Goal: Obtain resource: Download file/media

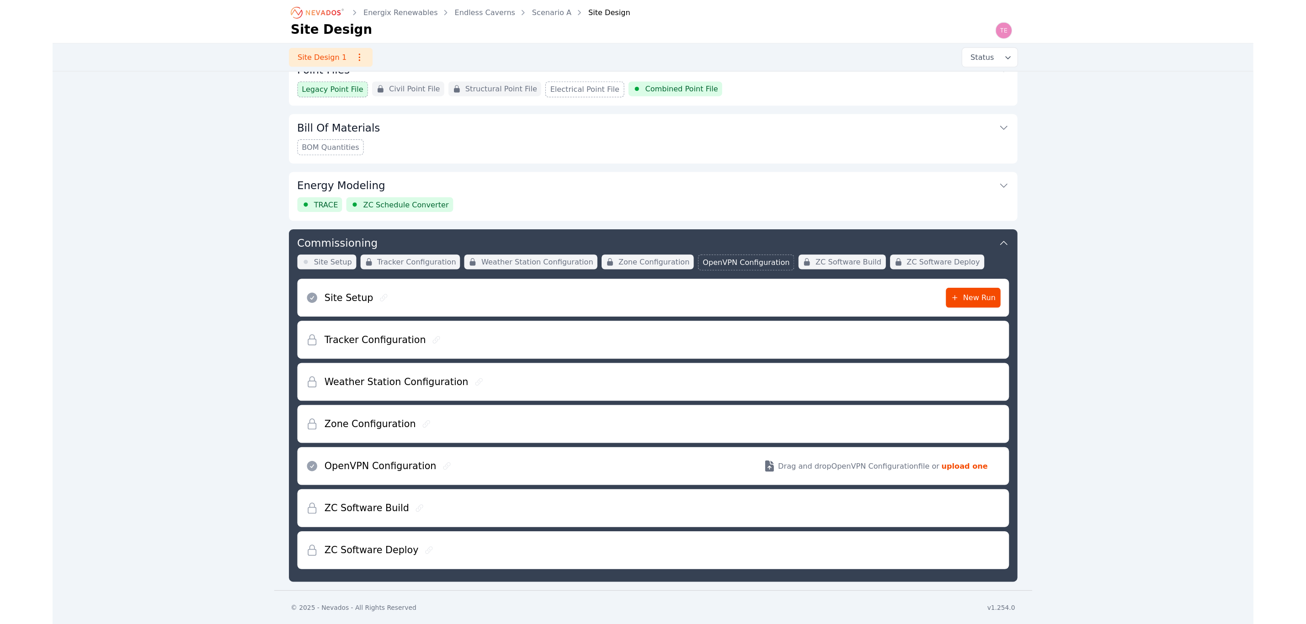
scroll to position [87, 0]
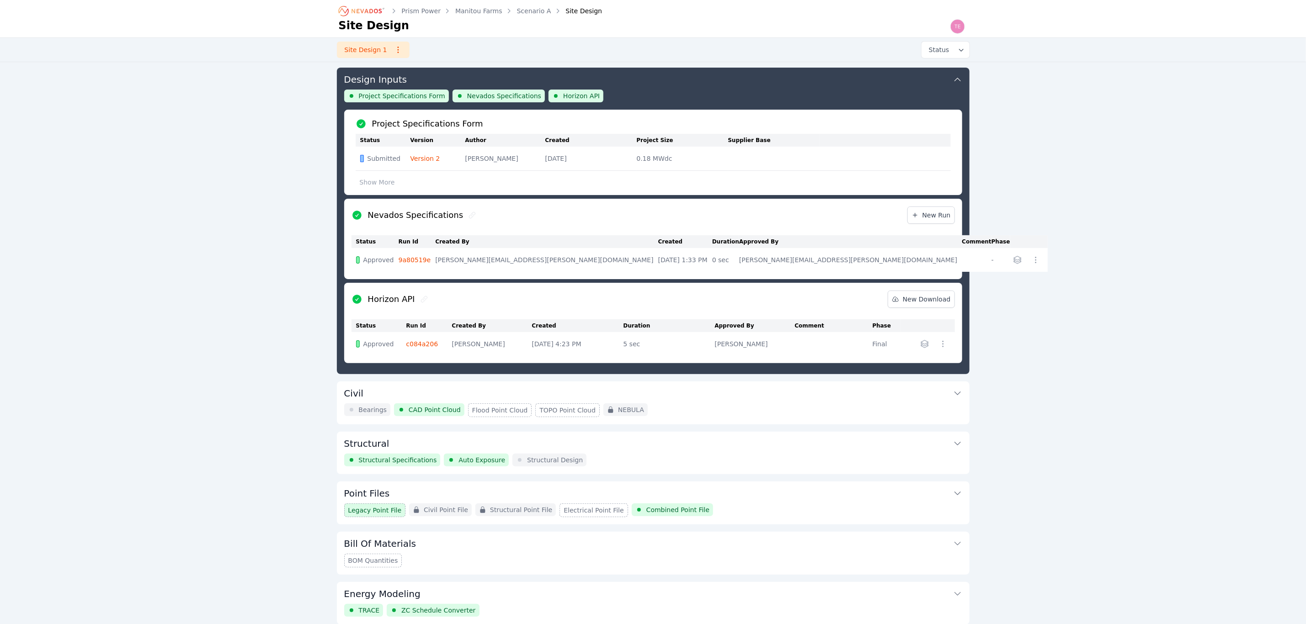
click at [365, 13] on icon "Breadcrumb" at bounding box center [362, 11] width 50 height 15
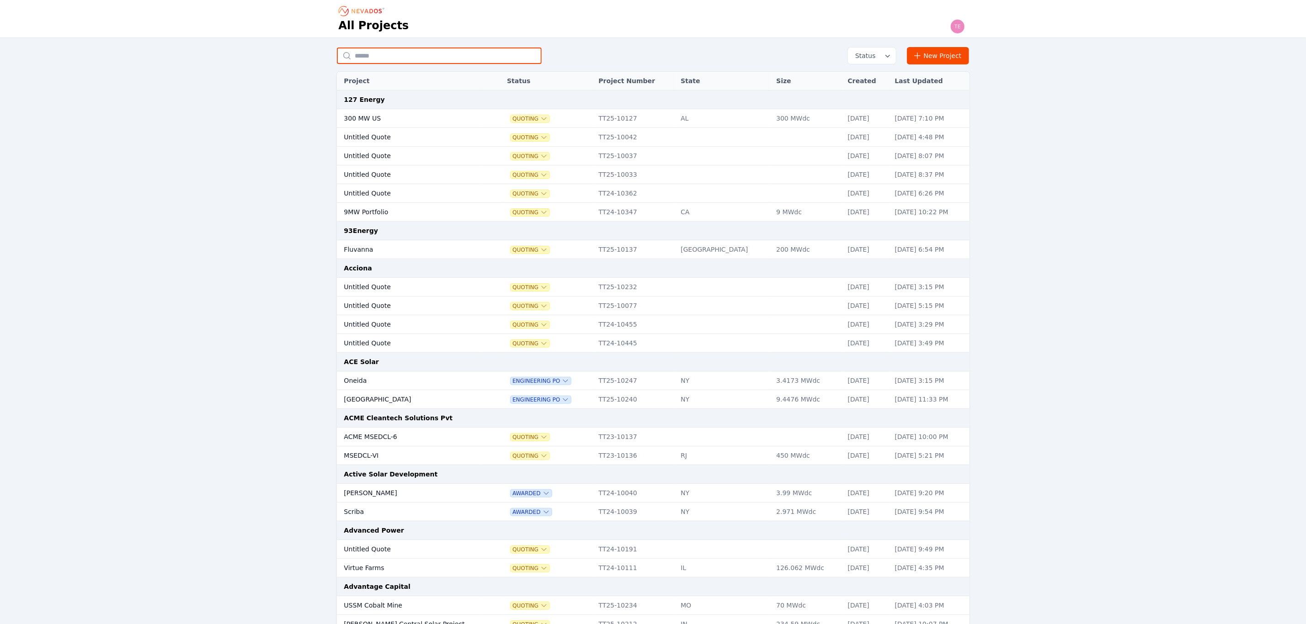
click at [395, 52] on input "text" at bounding box center [439, 56] width 205 height 16
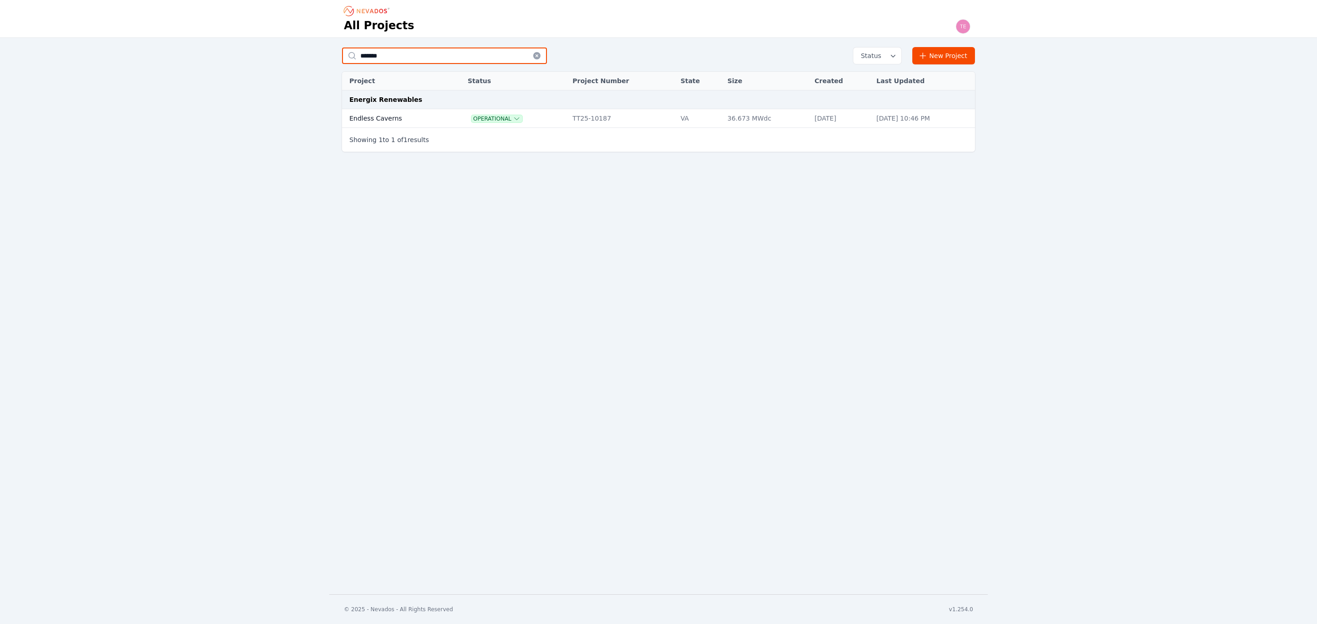
type input "*******"
click at [409, 124] on td "Endless Caverns" at bounding box center [395, 118] width 106 height 19
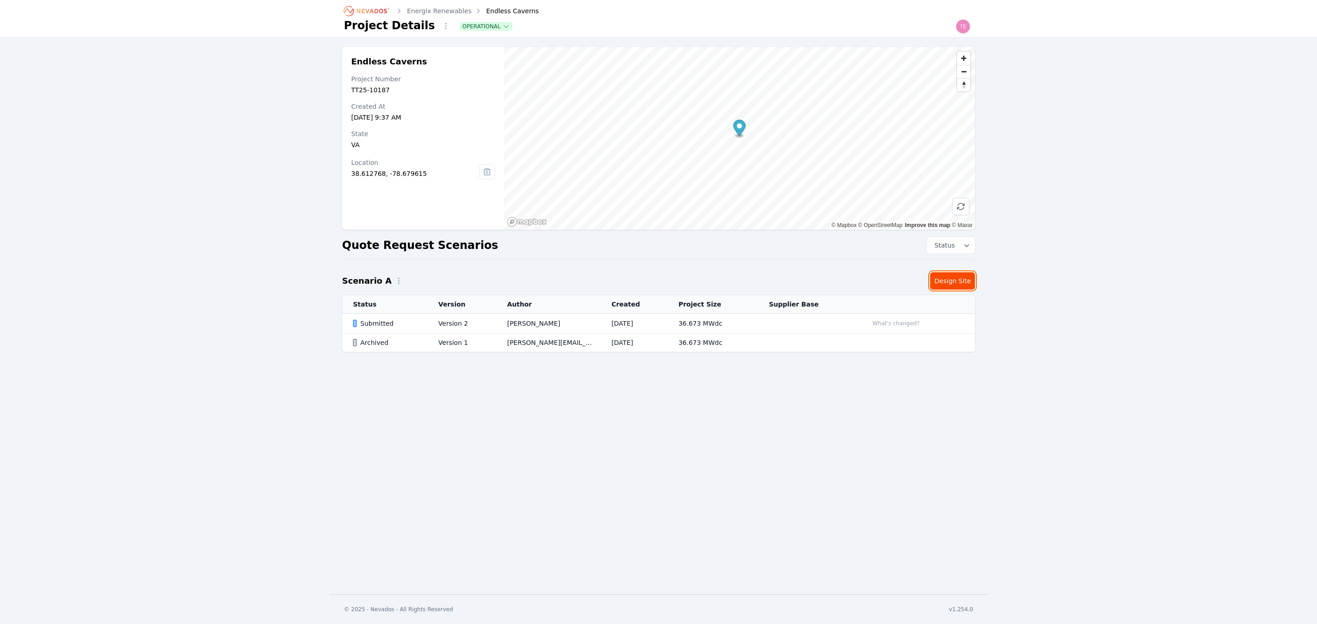
click at [956, 288] on link "Design Site" at bounding box center [952, 280] width 45 height 17
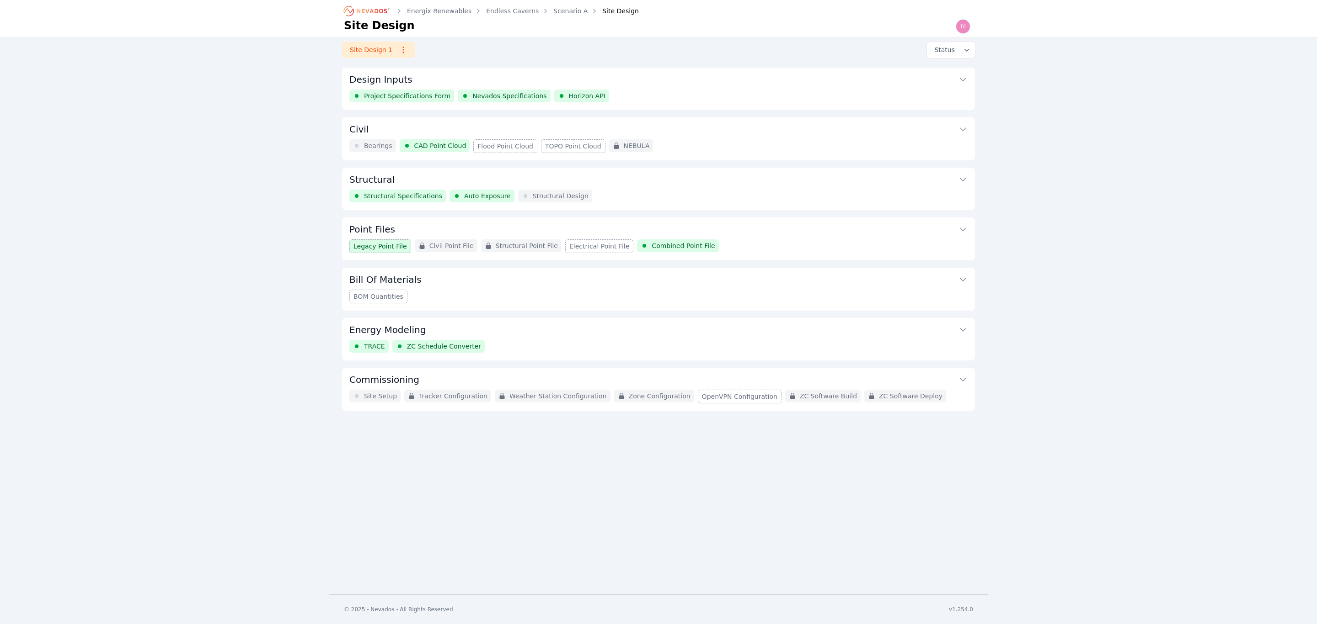
click at [737, 243] on div "Point Files Legacy Point File Civil Point File Structural Point File Electrical…" at bounding box center [658, 239] width 633 height 43
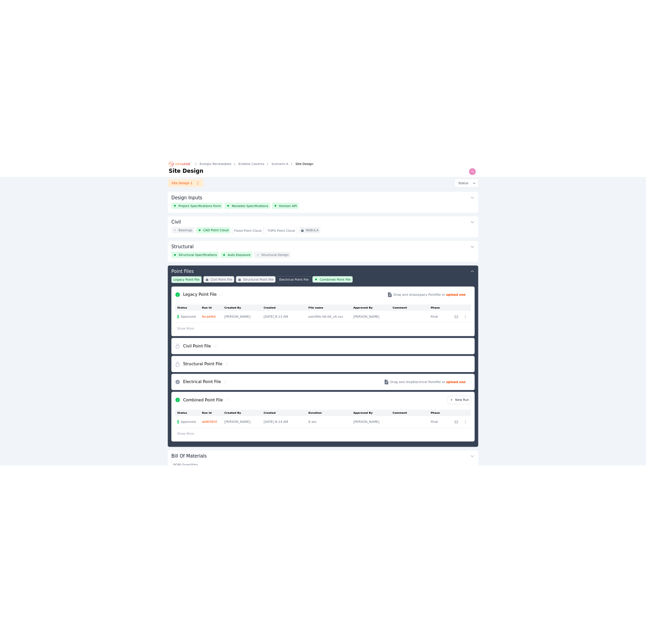
scroll to position [149, 0]
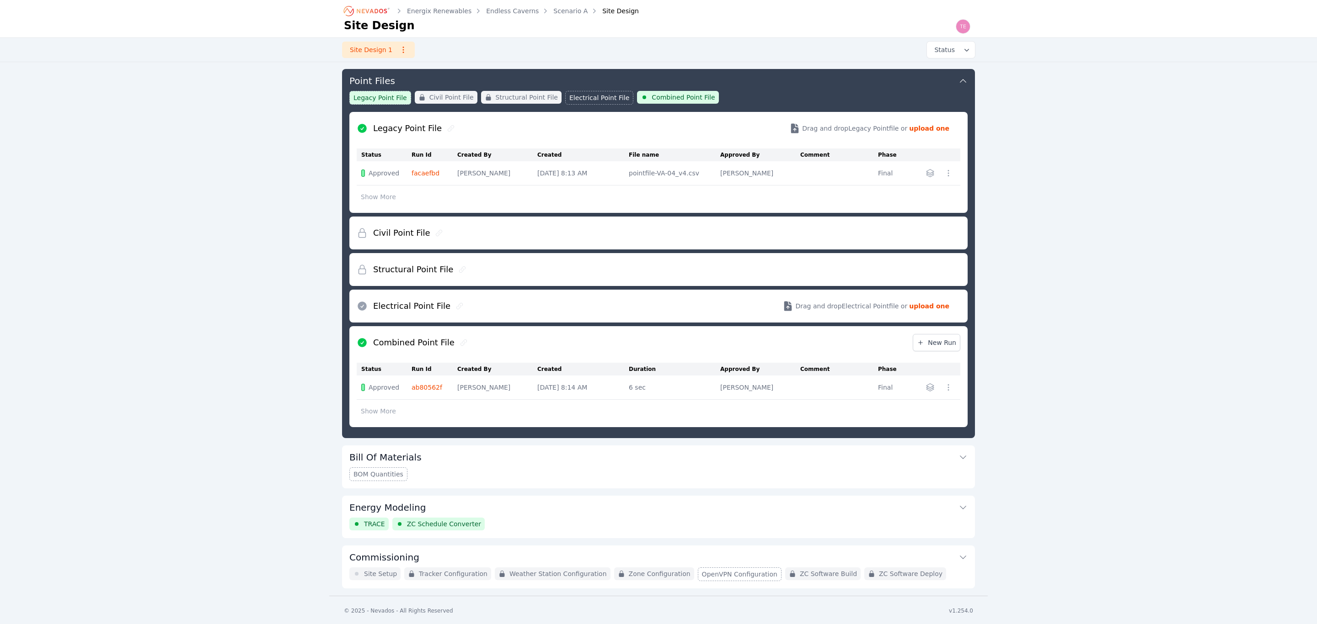
click at [925, 388] on icon "button" at bounding box center [929, 387] width 9 height 9
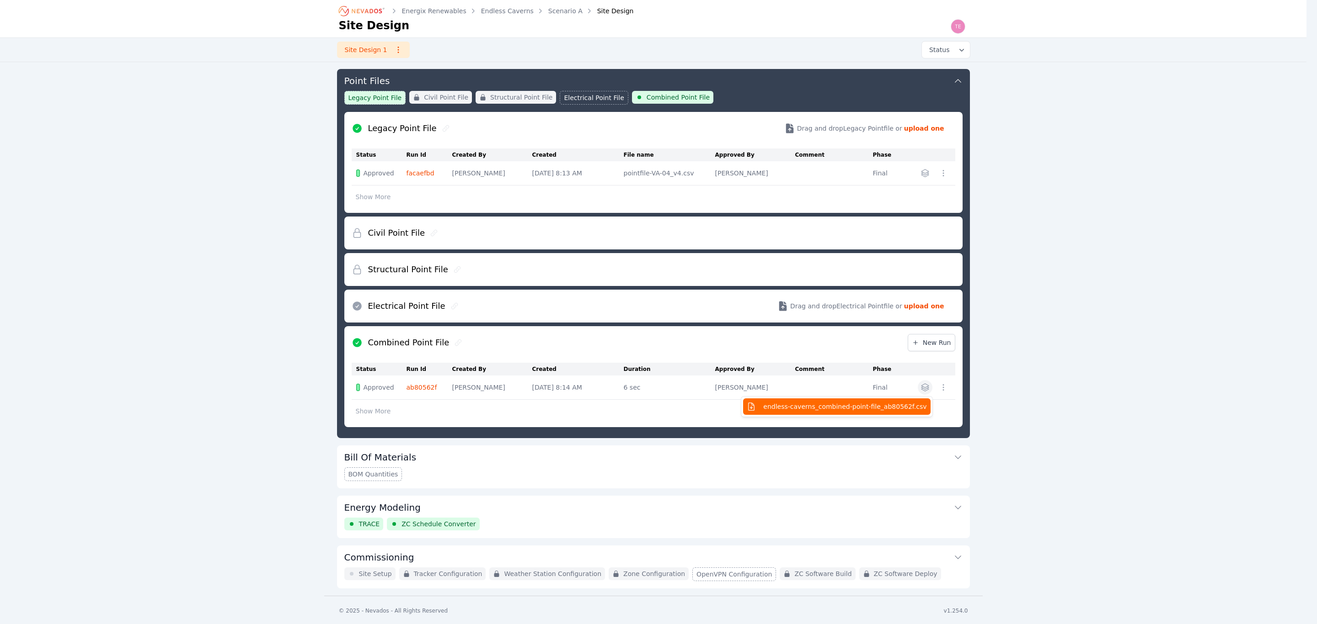
click at [848, 410] on span "endless-caverns_combined-point-file_ab80562f.csv" at bounding box center [844, 406] width 163 height 9
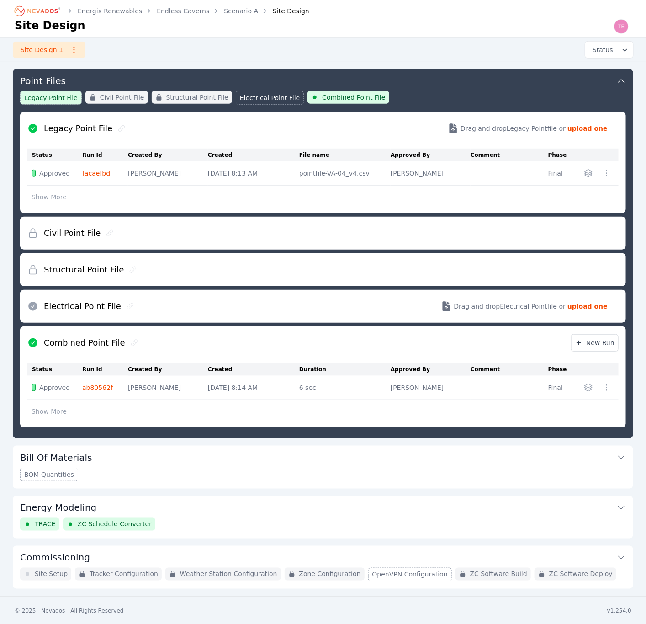
click at [49, 202] on button "Show More" at bounding box center [48, 196] width 43 height 17
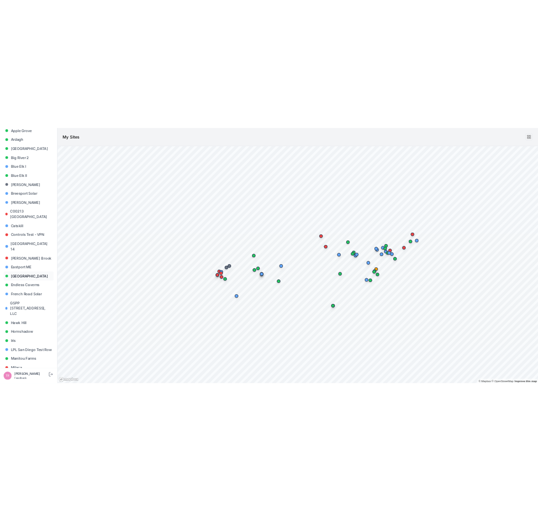
scroll to position [114, 0]
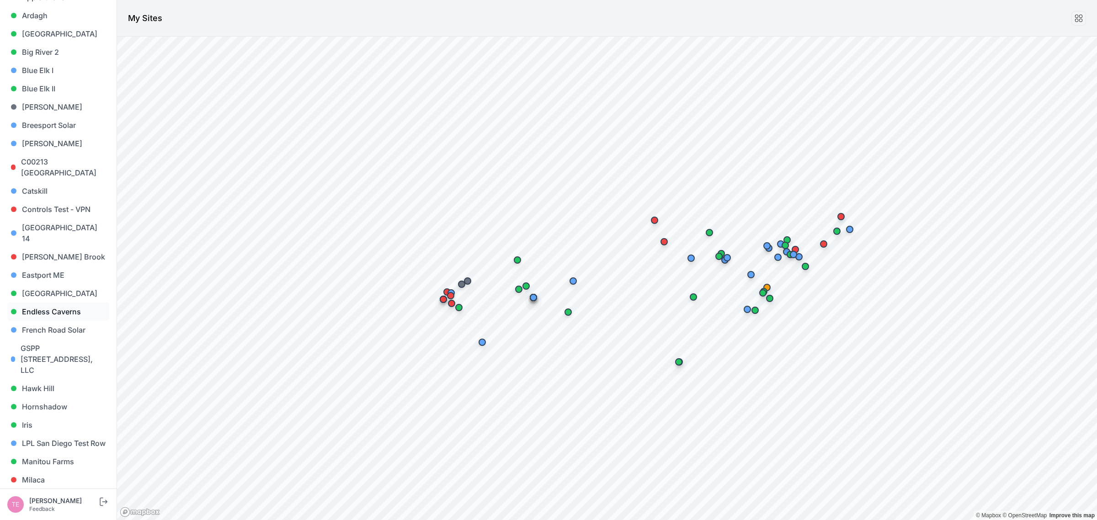
click at [58, 303] on link "Endless Caverns" at bounding box center [58, 312] width 102 height 18
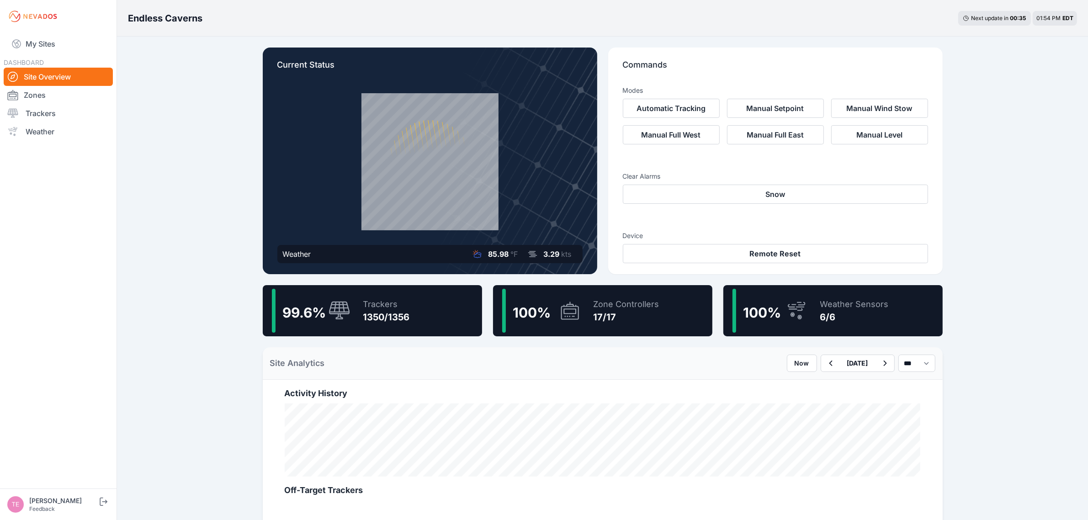
click at [380, 309] on div "Trackers" at bounding box center [386, 304] width 47 height 13
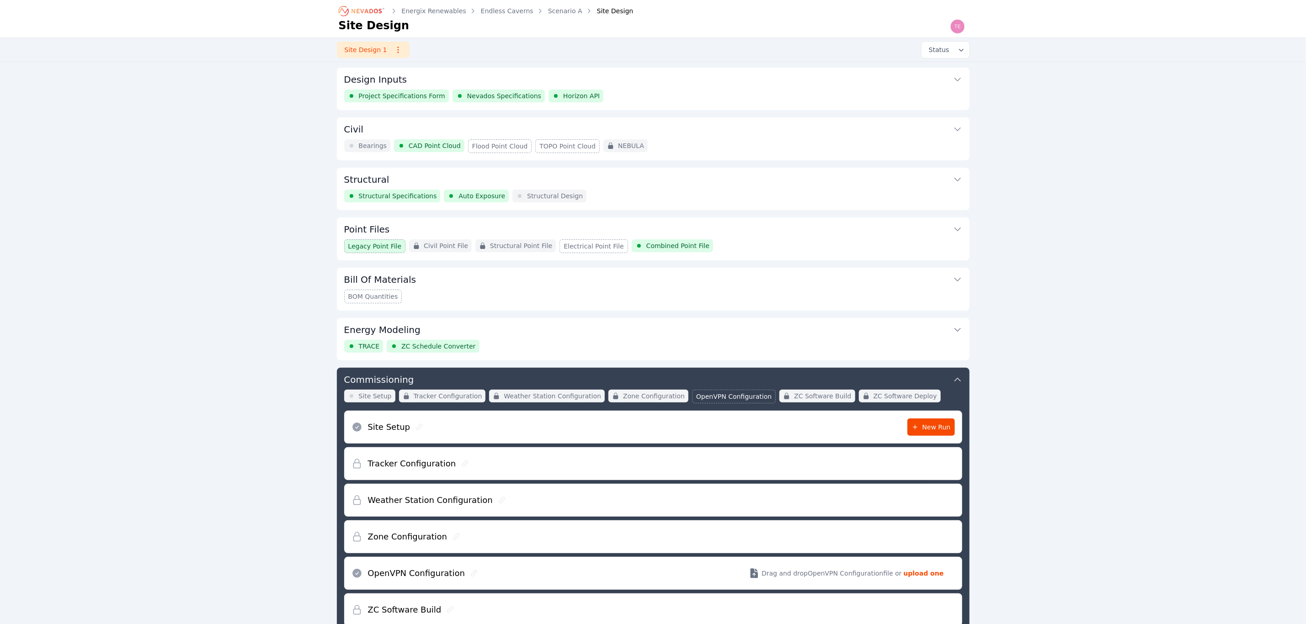
drag, startPoint x: 389, startPoint y: 179, endPoint x: 335, endPoint y: 185, distance: 54.3
click at [335, 185] on div "Design Inputs Project Specifications Form Nevados Specifications Horizon API Ci…" at bounding box center [653, 371] width 658 height 607
click at [347, 178] on h3 "Structural" at bounding box center [366, 179] width 45 height 13
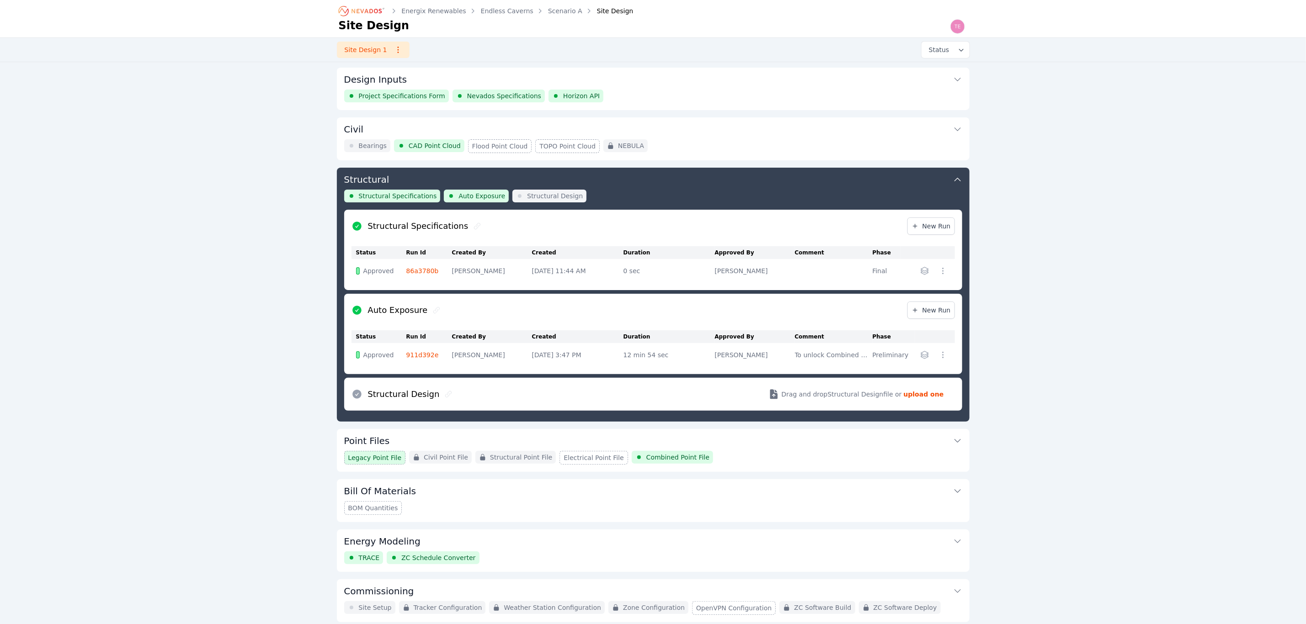
scroll to position [36, 0]
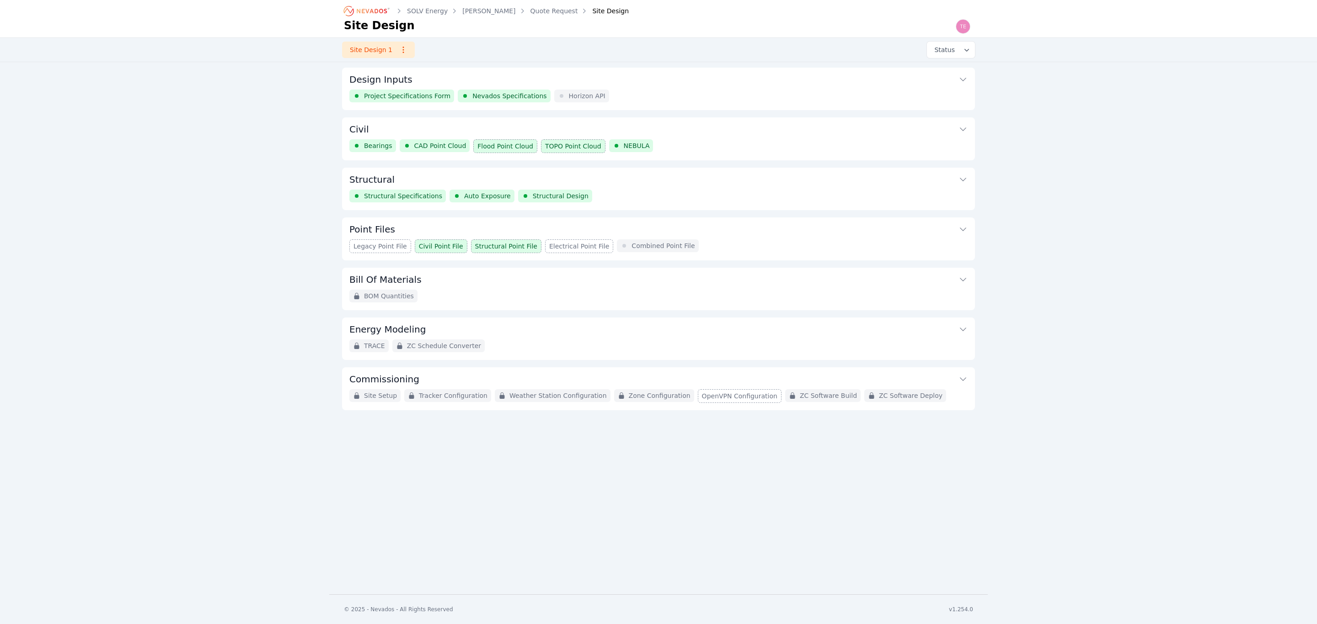
click at [655, 193] on div "Structural Structural Specifications Auto Exposure Structural Design" at bounding box center [658, 189] width 633 height 43
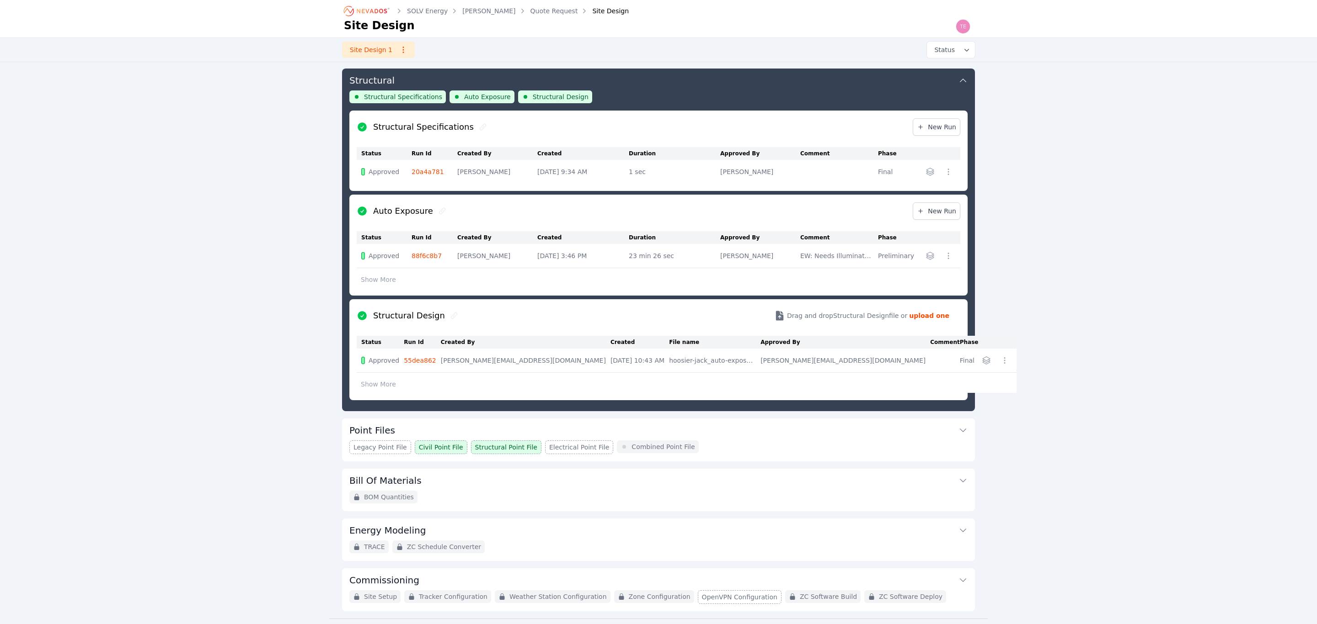
click at [997, 367] on button "button" at bounding box center [1004, 360] width 15 height 15
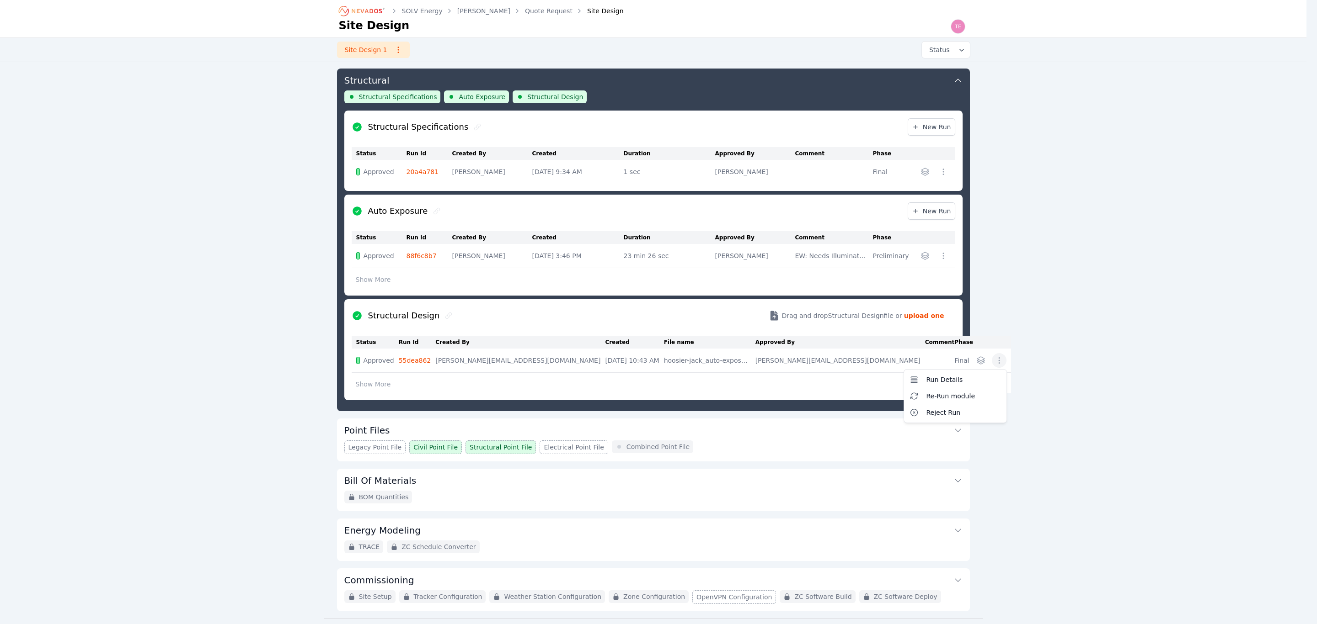
click at [940, 252] on div "Structural Specifications New Run Status Run Id Created By Created Duration App…" at bounding box center [653, 256] width 618 height 290
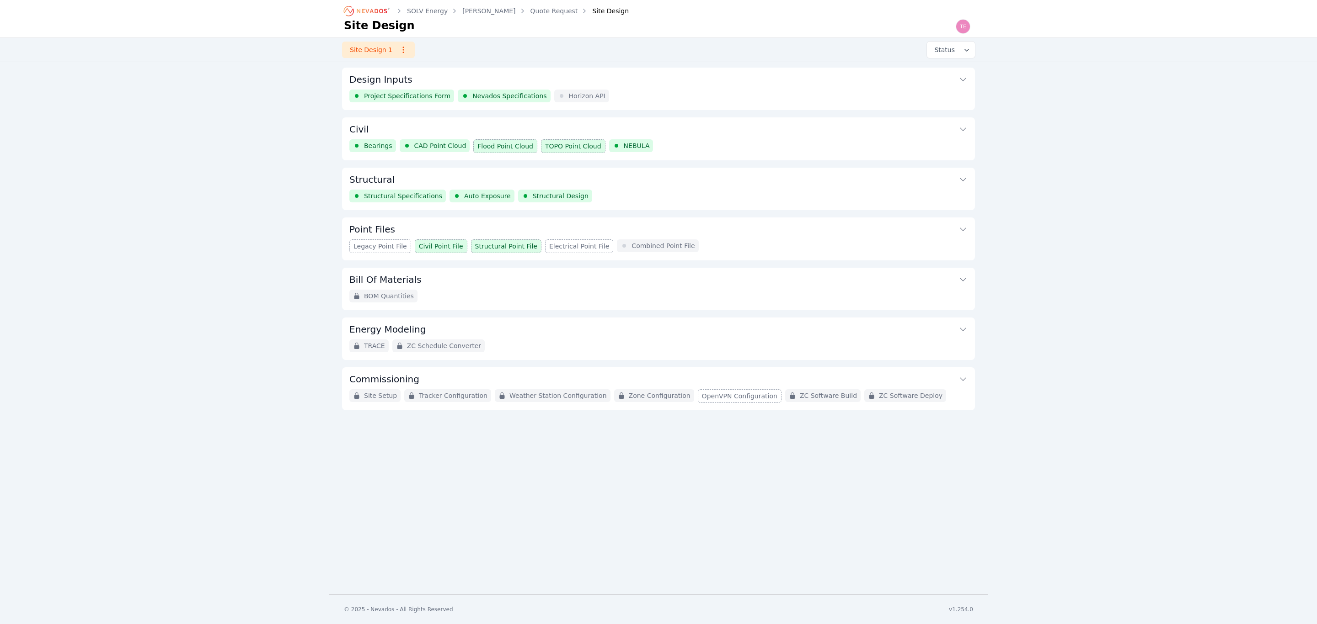
click at [857, 177] on button "Structural" at bounding box center [658, 179] width 618 height 22
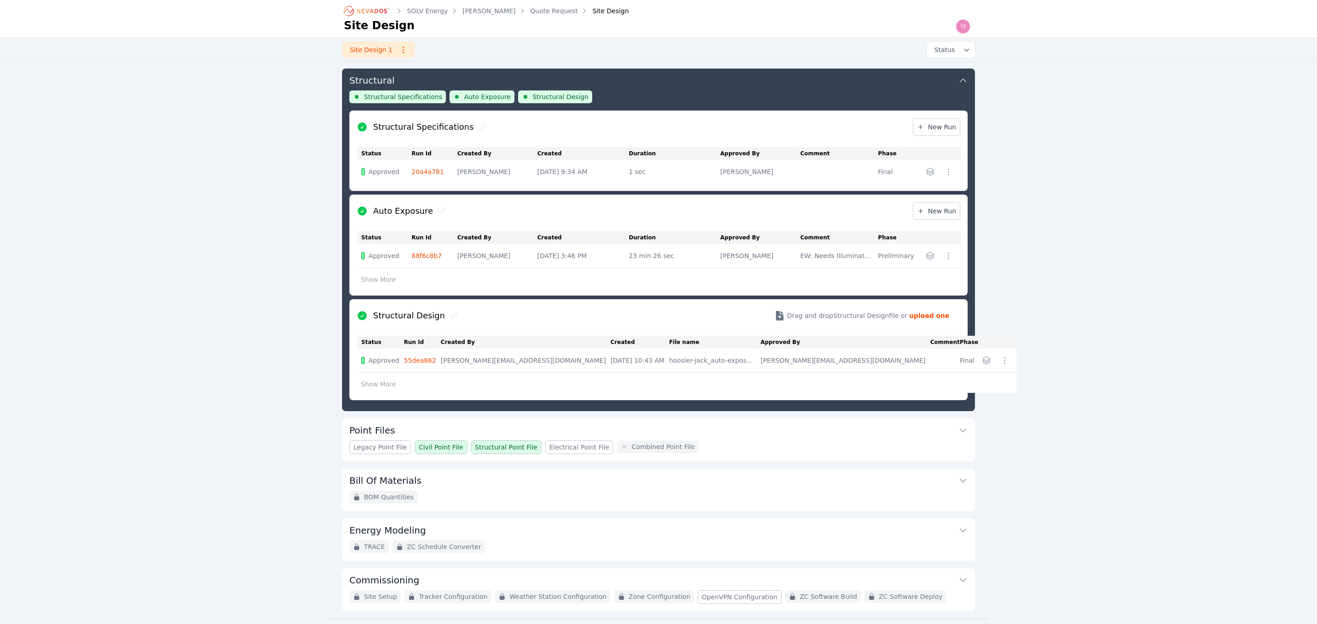
click at [948, 255] on button "button" at bounding box center [948, 256] width 15 height 15
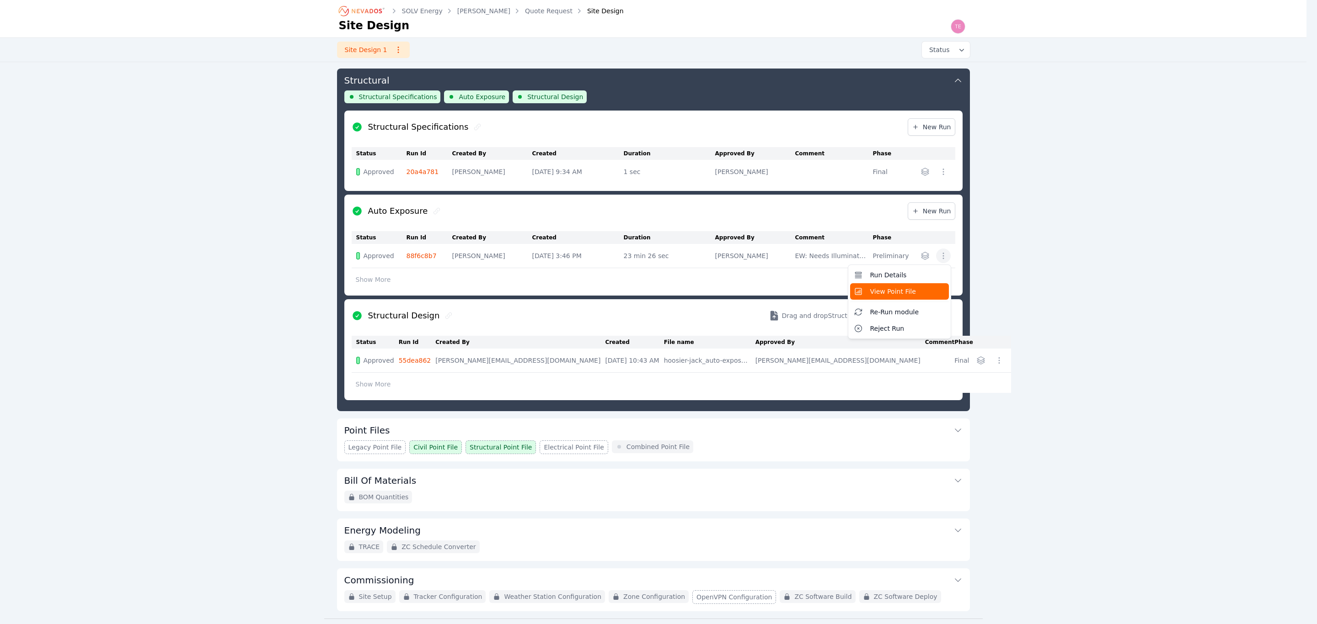
click at [906, 294] on span "View Point File" at bounding box center [893, 291] width 46 height 9
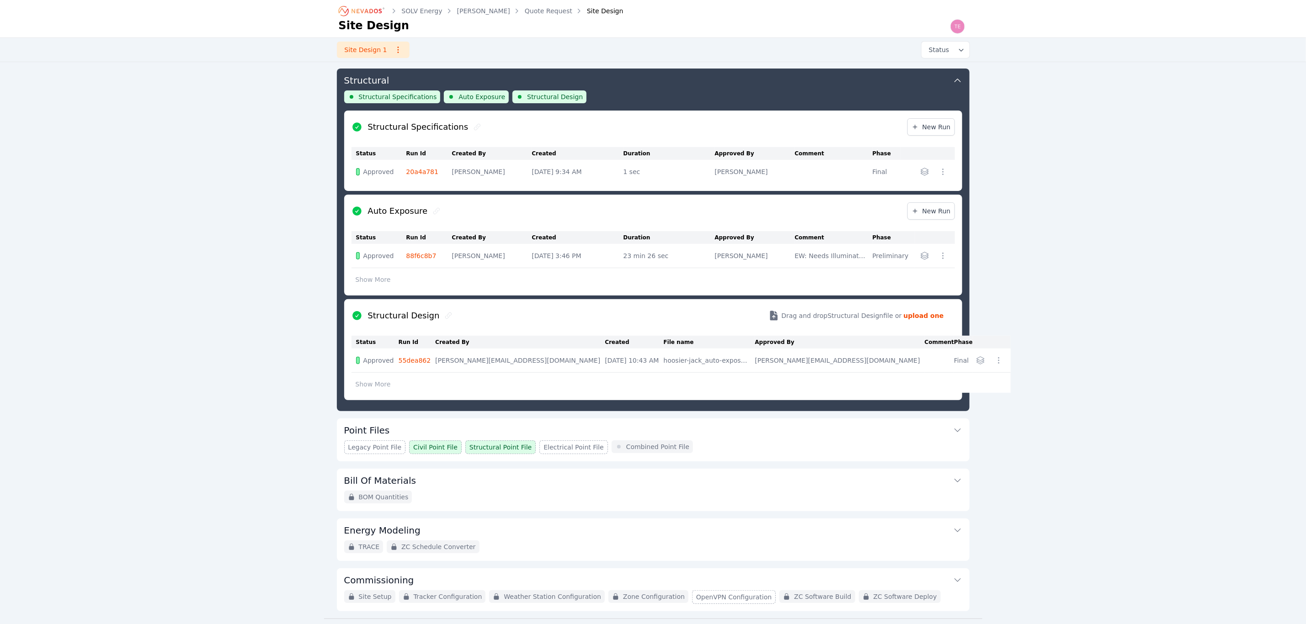
click at [786, 436] on button "Point Files" at bounding box center [653, 430] width 618 height 22
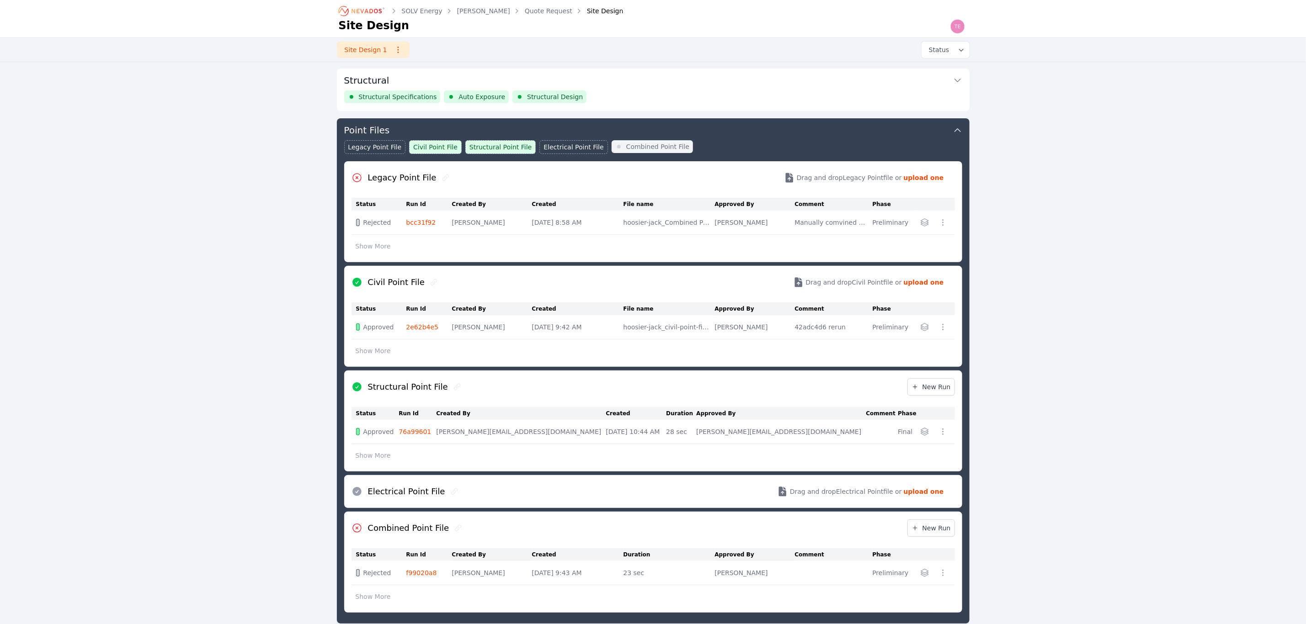
scroll to position [149, 0]
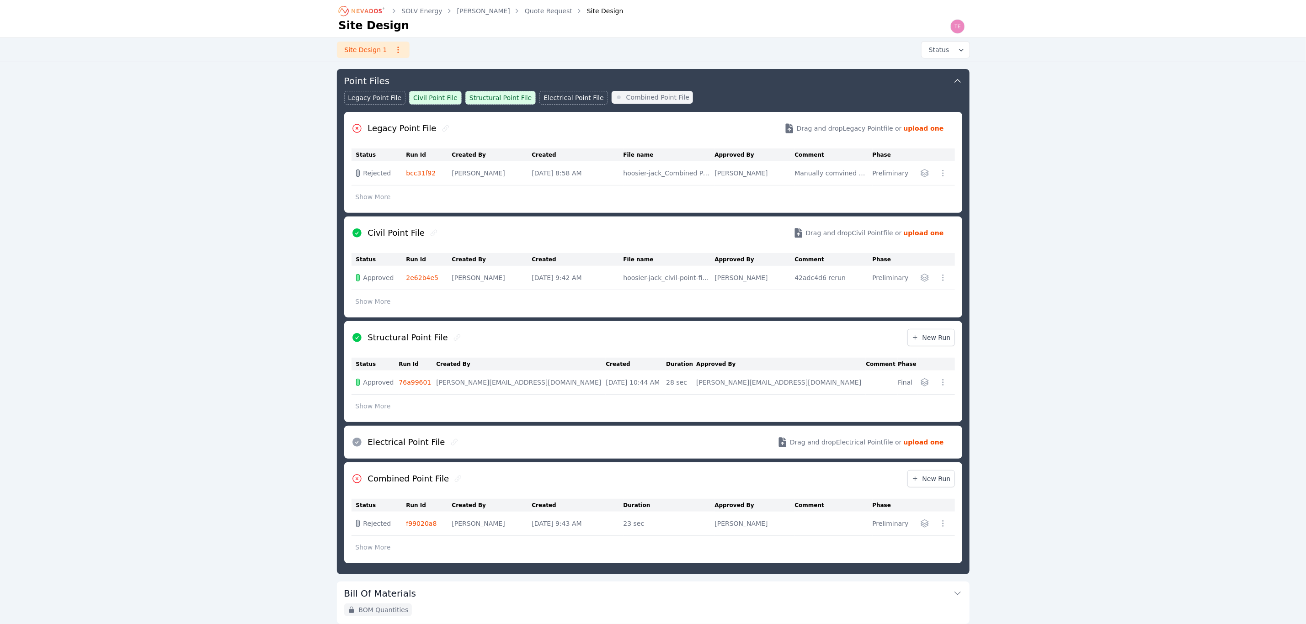
click at [947, 384] on icon "button" at bounding box center [942, 382] width 9 height 9
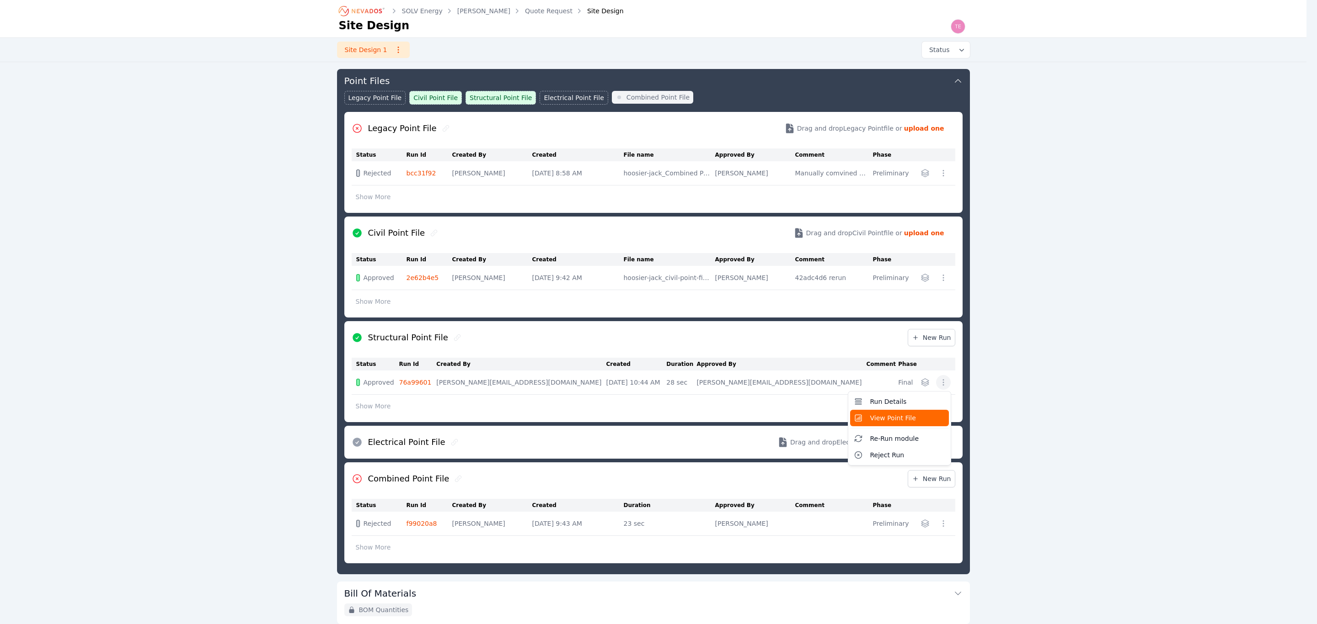
click at [923, 414] on button "View Point File" at bounding box center [899, 418] width 99 height 16
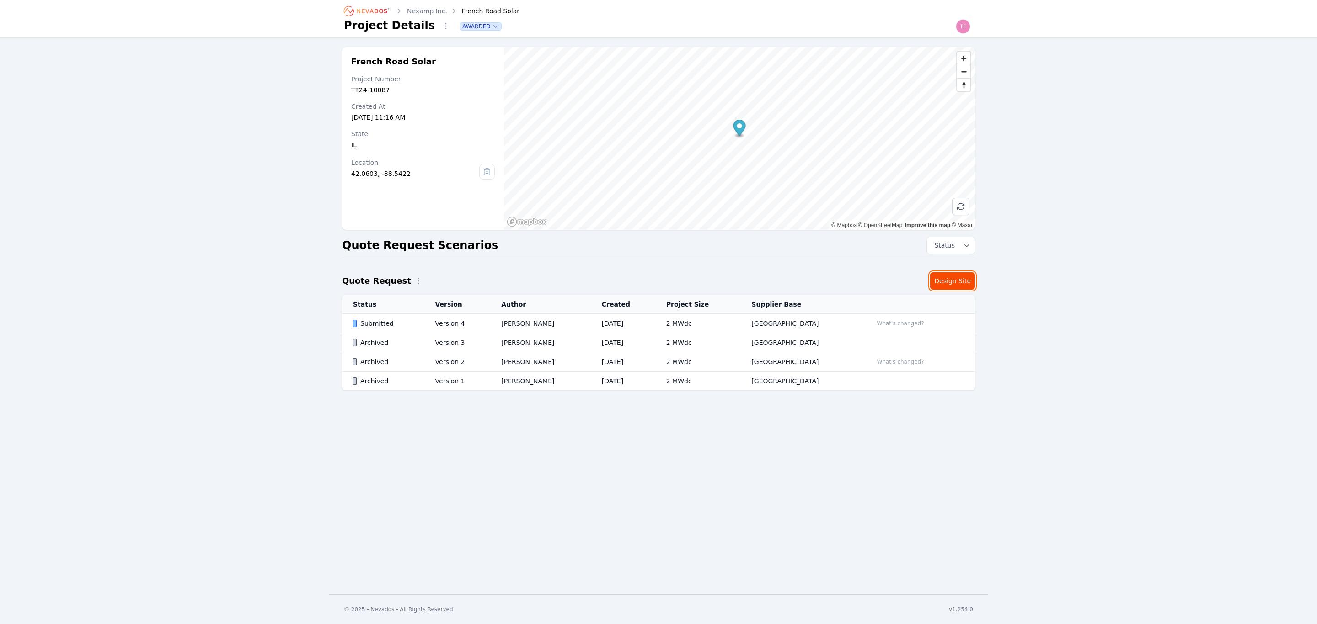
click at [656, 280] on link "Design Site" at bounding box center [952, 280] width 45 height 17
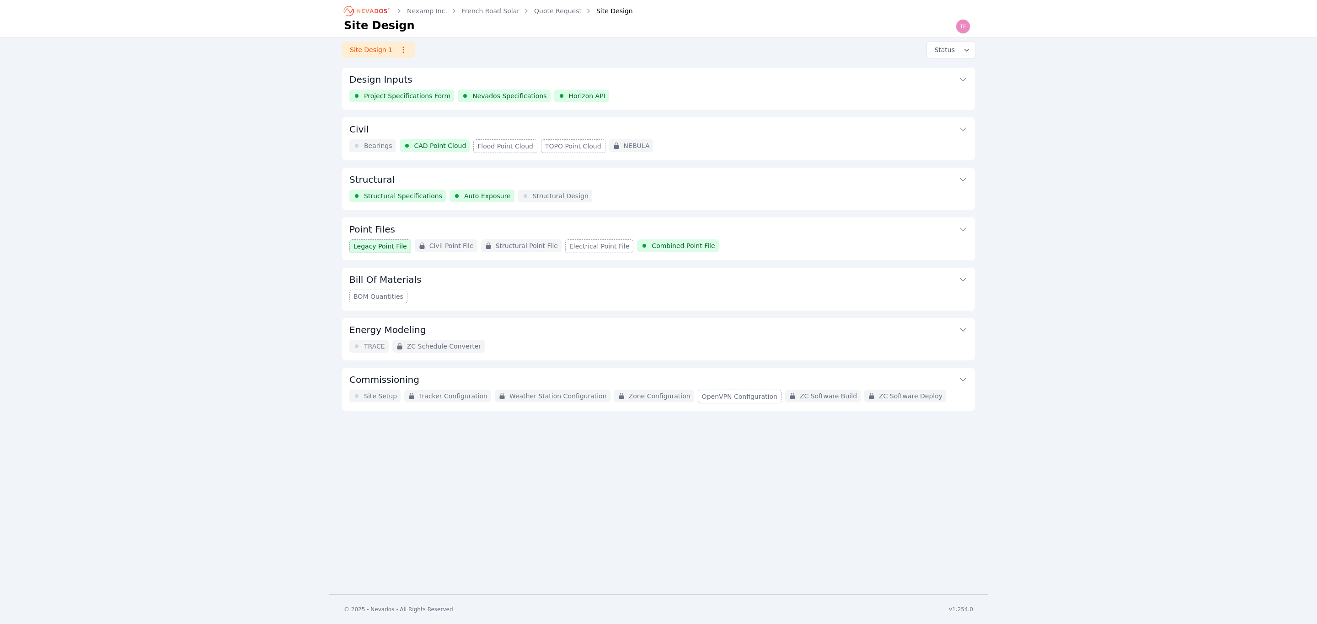
click at [656, 247] on div "Point Files Legacy Point File Civil Point File Structural Point File Electrical…" at bounding box center [658, 239] width 633 height 43
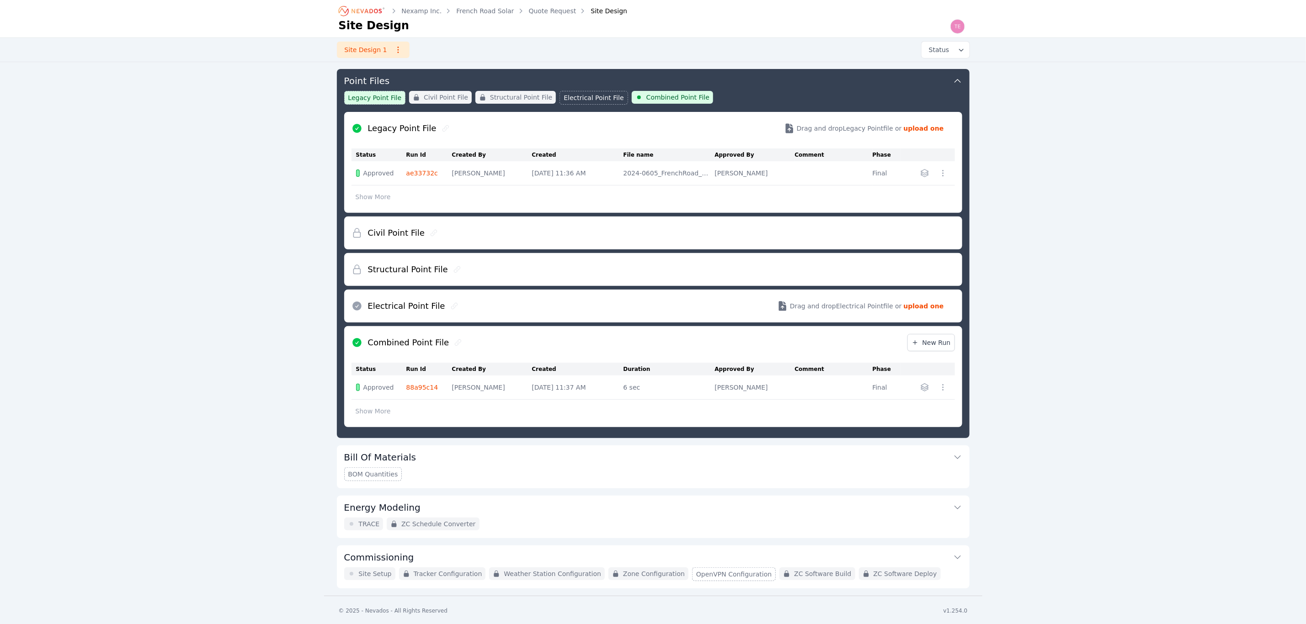
click at [656, 518] on button "Energy Modeling" at bounding box center [653, 507] width 618 height 22
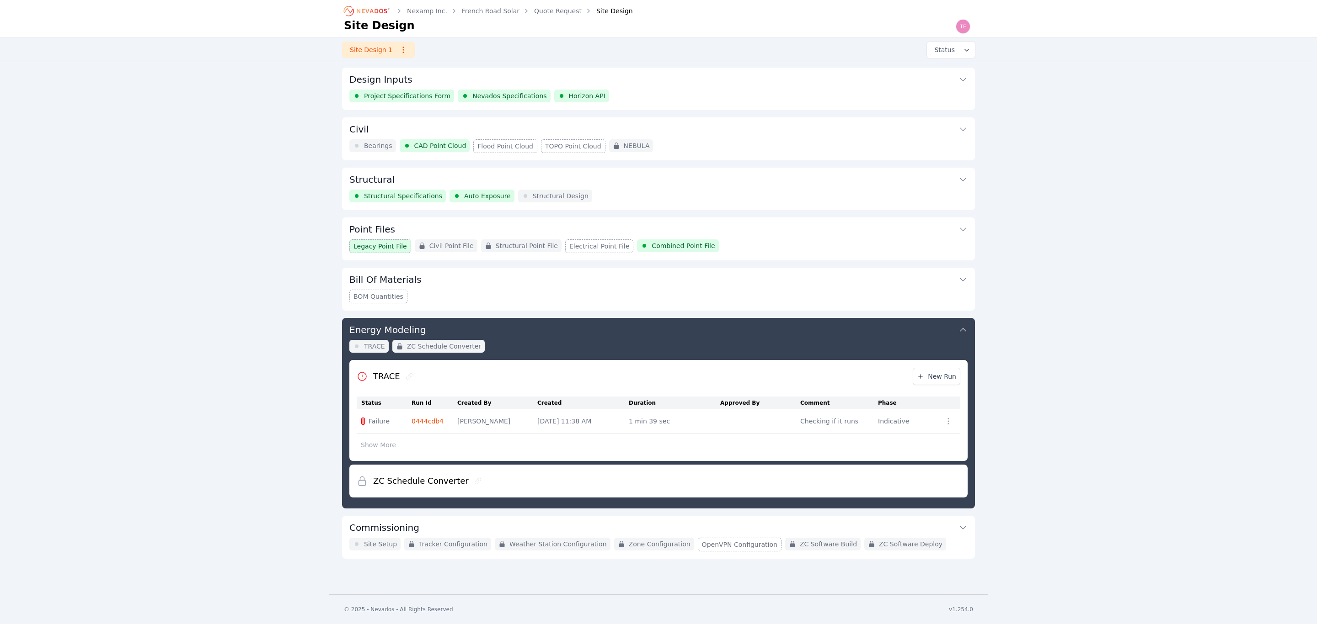
click at [656, 243] on div "Point Files Legacy Point File Civil Point File Structural Point File Electrical…" at bounding box center [658, 239] width 633 height 43
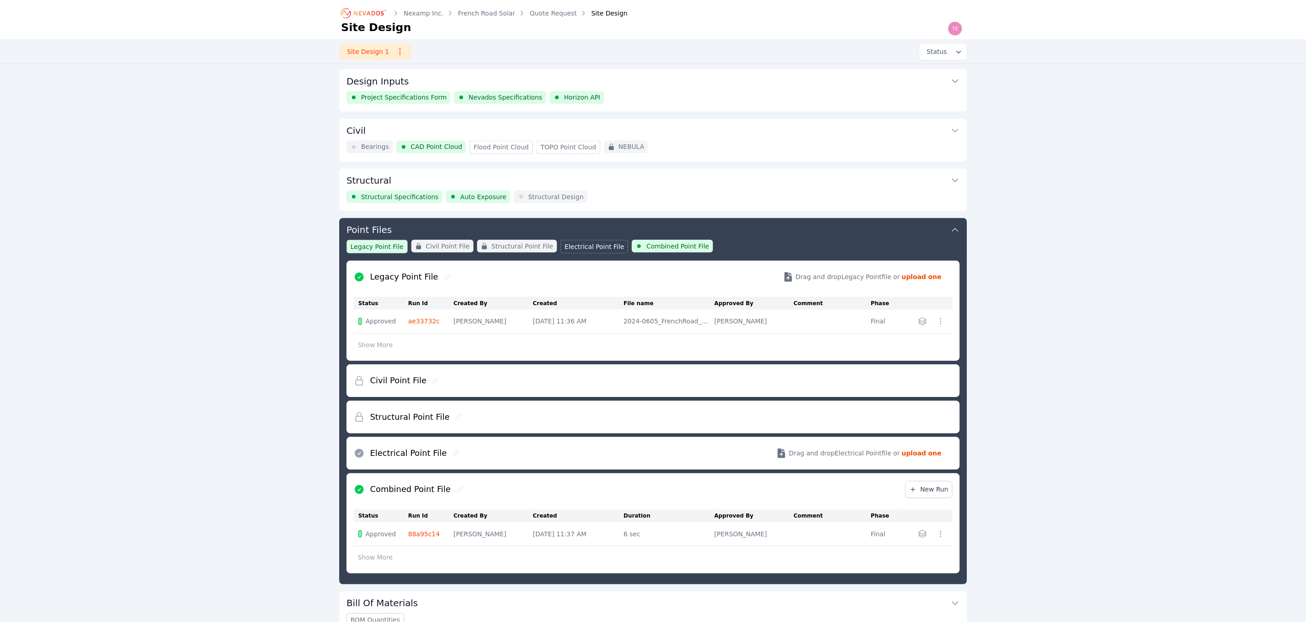
scroll to position [149, 0]
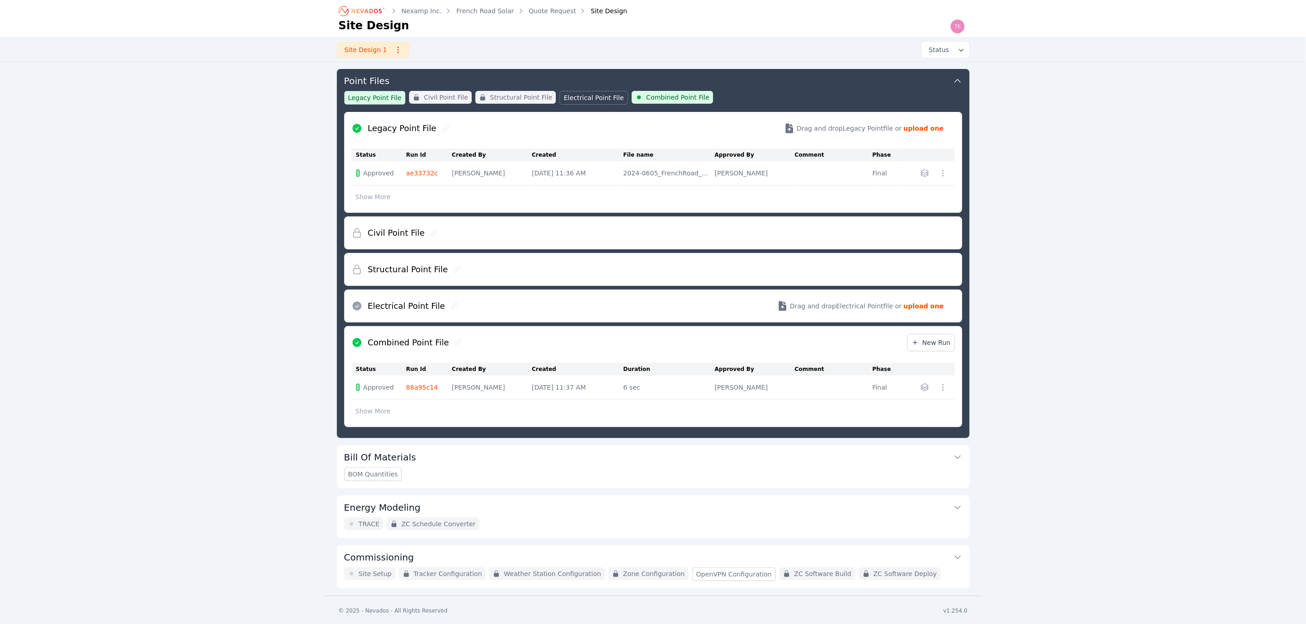
click at [656, 393] on button "button" at bounding box center [924, 387] width 15 height 15
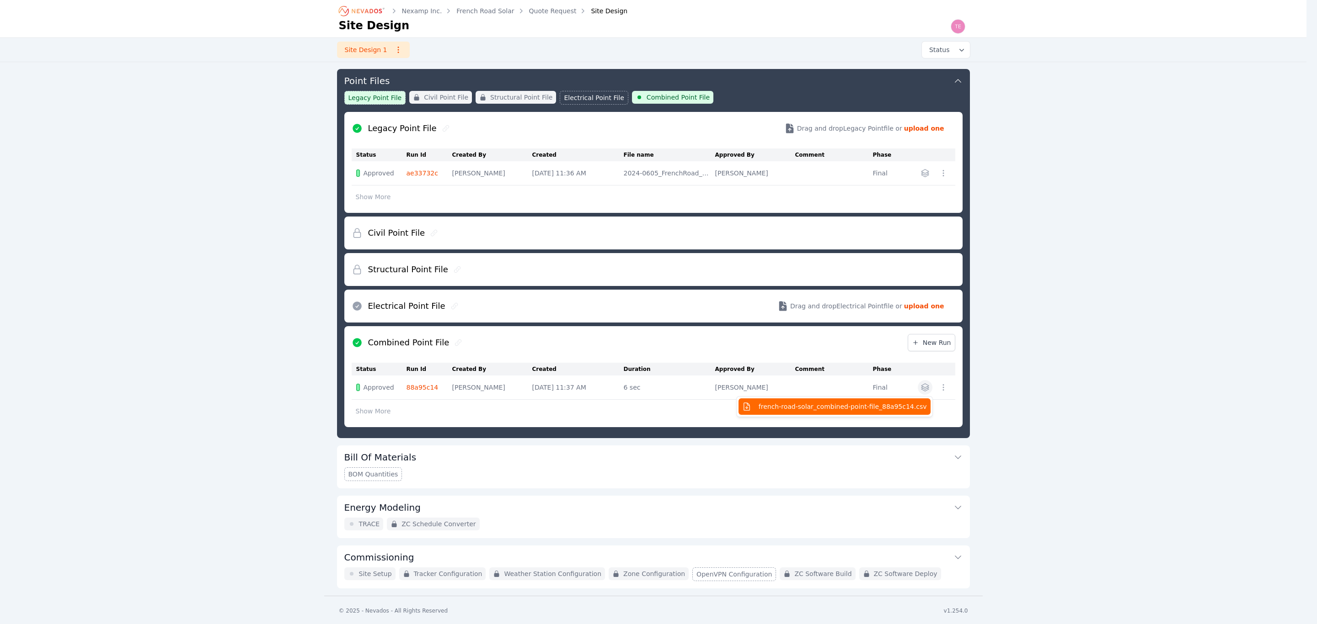
click at [656, 406] on span "french-road-solar_combined-point-file_88a95c14.csv" at bounding box center [842, 406] width 168 height 9
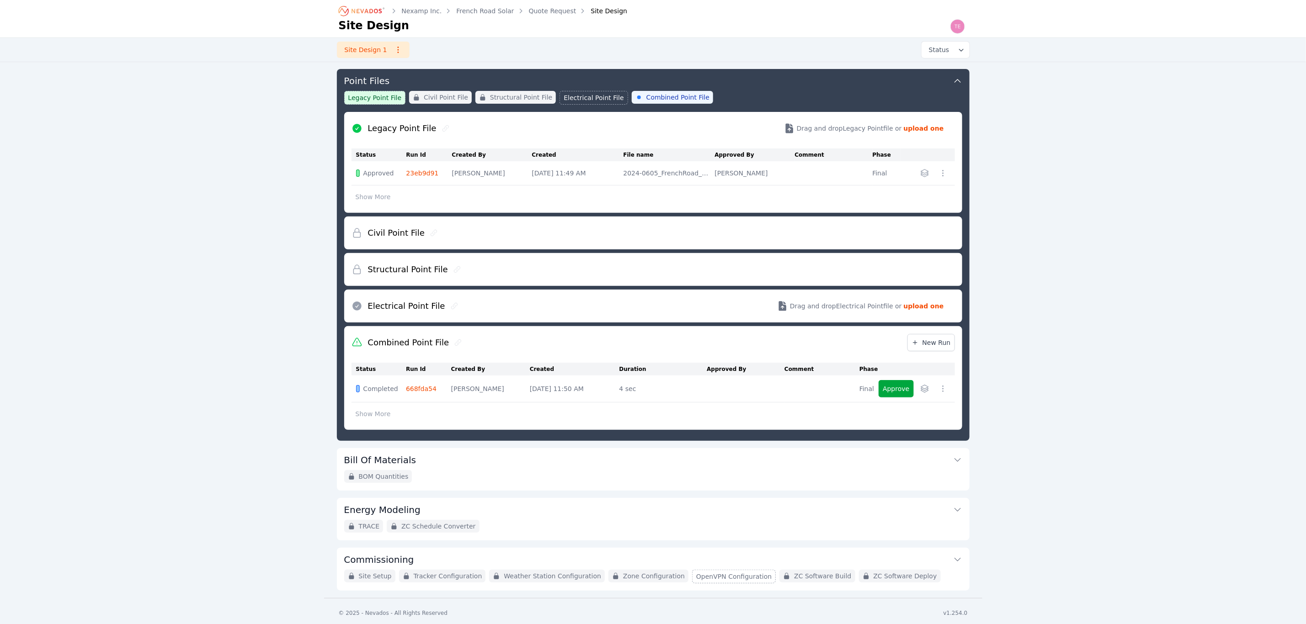
click at [454, 343] on icon at bounding box center [457, 342] width 7 height 7
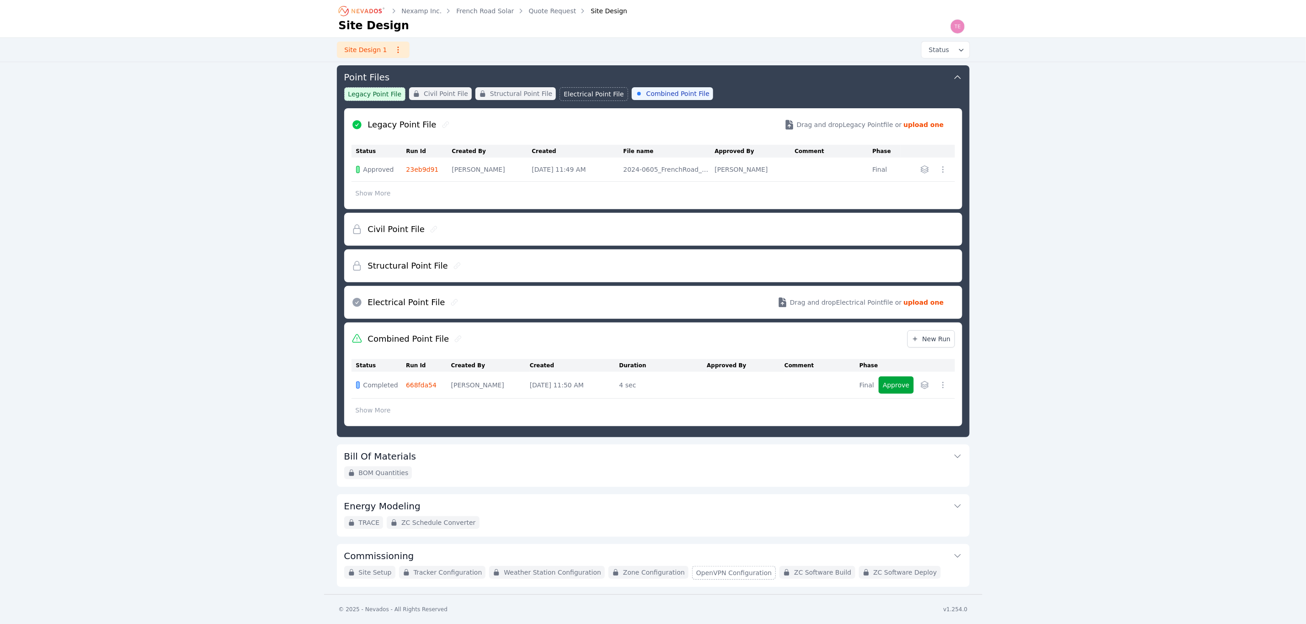
scroll to position [151, 0]
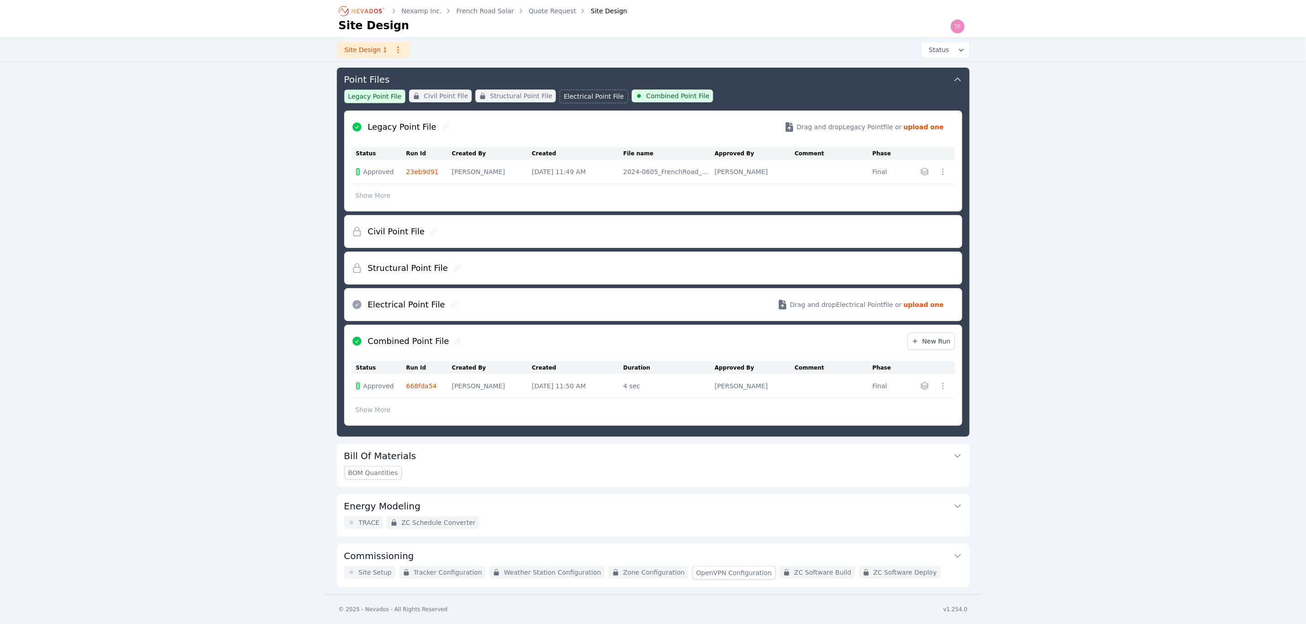
click at [550, 510] on button "Energy Modeling" at bounding box center [653, 506] width 618 height 22
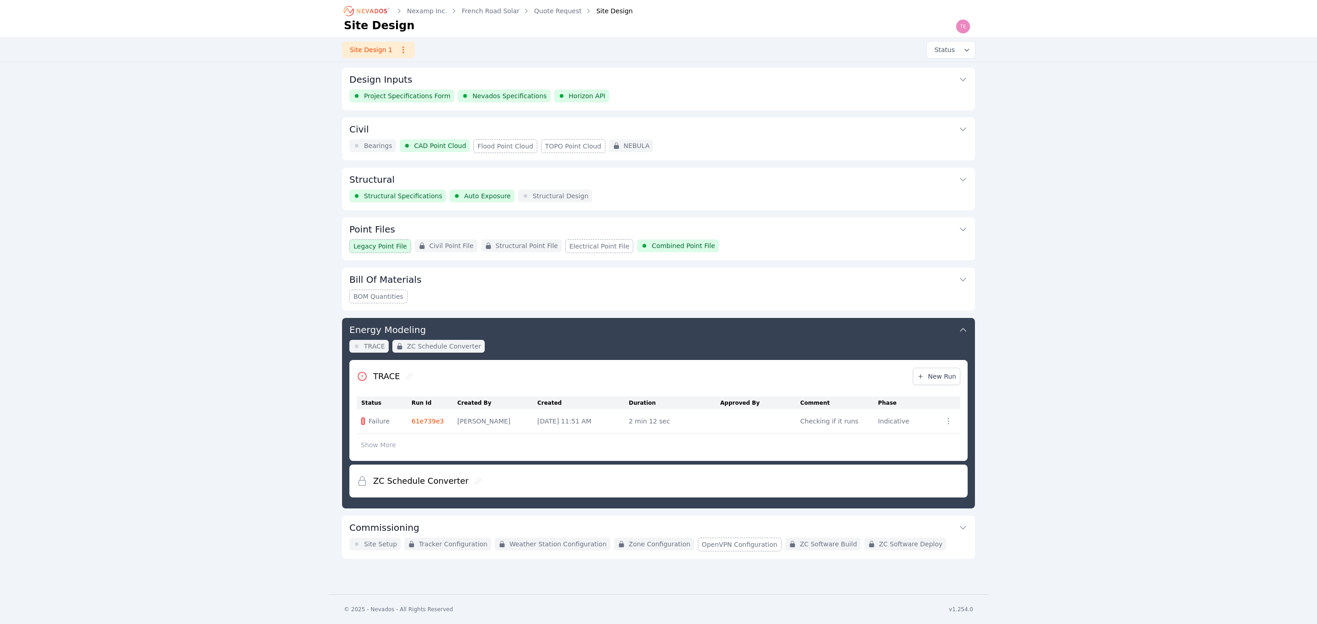
click at [407, 377] on icon at bounding box center [408, 376] width 7 height 7
click at [381, 443] on button "Show More" at bounding box center [378, 445] width 43 height 17
